Goal: Use online tool/utility

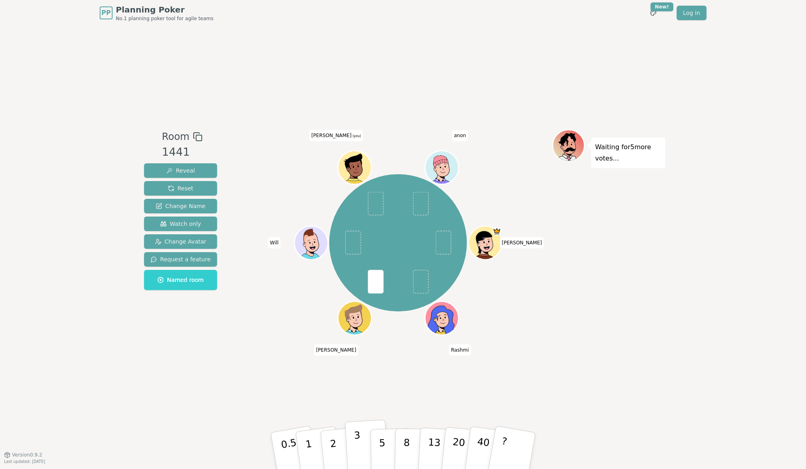
click at [353, 454] on button "3" at bounding box center [367, 450] width 44 height 63
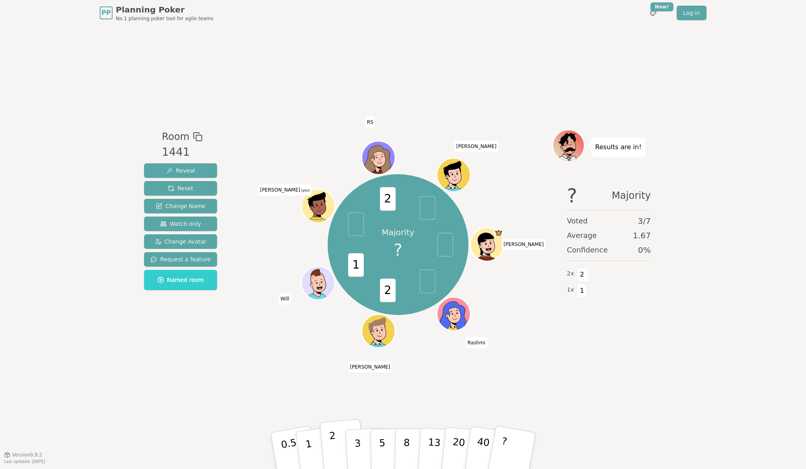
click at [331, 445] on p "2" at bounding box center [334, 452] width 10 height 44
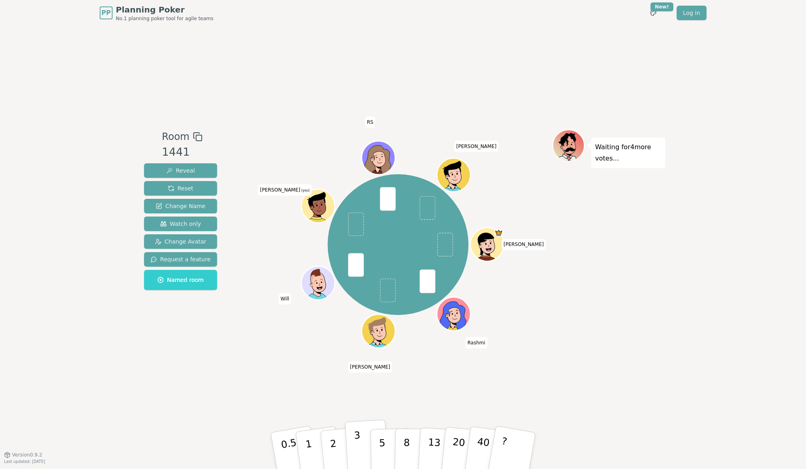
click at [361, 442] on button "3" at bounding box center [367, 450] width 44 height 63
click at [336, 447] on button "2" at bounding box center [342, 451] width 46 height 64
click at [355, 442] on p "3" at bounding box center [358, 452] width 9 height 44
click at [336, 444] on button "2" at bounding box center [342, 451] width 46 height 64
